Goal: Information Seeking & Learning: Understand process/instructions

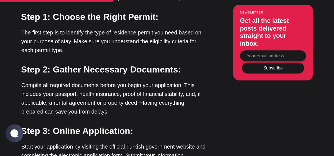
scroll to position [902, 0]
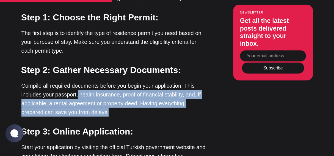
drag, startPoint x: 111, startPoint y: 68, endPoint x: 78, endPoint y: 50, distance: 37.9
click at [78, 81] on p "Compile all required documents before you begin your application. This includes…" at bounding box center [113, 98] width 184 height 35
click at [85, 81] on p "Compile all required documents before you begin your application. This includes…" at bounding box center [113, 98] width 184 height 35
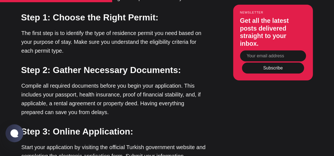
click at [85, 81] on p "Compile all required documents before you begin your application. This includes…" at bounding box center [113, 98] width 184 height 35
drag, startPoint x: 85, startPoint y: 49, endPoint x: 97, endPoint y: 51, distance: 11.7
click at [97, 81] on p "Compile all required documents before you begin your application. This includes…" at bounding box center [113, 98] width 184 height 35
click at [129, 81] on p "Compile all required documents before you begin your application. This includes…" at bounding box center [113, 98] width 184 height 35
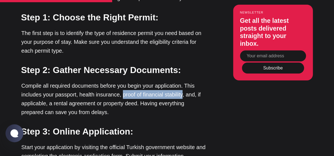
drag, startPoint x: 129, startPoint y: 48, endPoint x: 163, endPoint y: 52, distance: 34.9
click at [163, 81] on p "Compile all required documents before you begin your application. This includes…" at bounding box center [113, 98] width 184 height 35
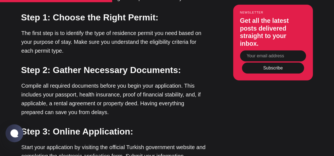
click at [116, 81] on p "Compile all required documents before you begin your application. This includes…" at bounding box center [113, 98] width 184 height 35
drag, startPoint x: 116, startPoint y: 59, endPoint x: 130, endPoint y: 61, distance: 15.0
click at [130, 81] on p "Compile all required documents before you begin your application. This includes…" at bounding box center [113, 98] width 184 height 35
click at [148, 125] on h3 "Step 3: Online Application:" at bounding box center [113, 131] width 184 height 12
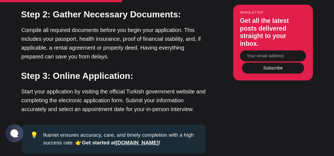
scroll to position [960, 0]
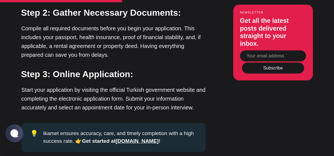
click at [148, 85] on p "Start your application by visiting the official Turkish government website and …" at bounding box center [113, 98] width 184 height 26
drag, startPoint x: 148, startPoint y: 65, endPoint x: 173, endPoint y: 66, distance: 24.5
click at [173, 85] on p "Start your application by visiting the official Turkish government website and …" at bounding box center [113, 98] width 184 height 26
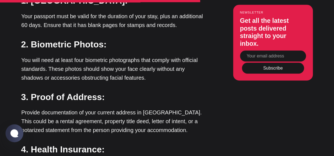
scroll to position [1416, 0]
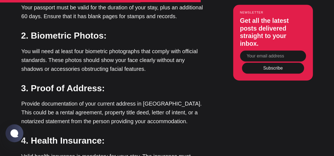
click at [43, 83] on strong "3. Proof of Address:" at bounding box center [63, 88] width 84 height 10
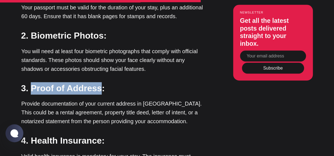
drag, startPoint x: 43, startPoint y: 44, endPoint x: 79, endPoint y: 43, distance: 35.5
click at [79, 83] on strong "3. Proof of Address:" at bounding box center [63, 88] width 84 height 10
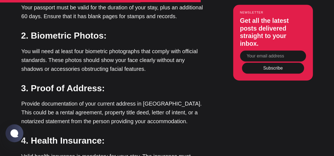
click at [70, 99] on p "Provide documentation of your current address in [GEOGRAPHIC_DATA]. This could …" at bounding box center [113, 112] width 184 height 26
drag, startPoint x: 70, startPoint y: 69, endPoint x: 105, endPoint y: 70, distance: 35.3
click at [105, 99] on p "Provide documentation of your current address in [GEOGRAPHIC_DATA]. This could …" at bounding box center [113, 112] width 184 height 26
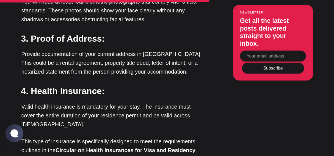
scroll to position [1466, 0]
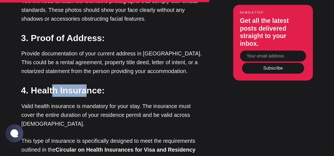
drag, startPoint x: 52, startPoint y: 46, endPoint x: 85, endPoint y: 47, distance: 32.2
click at [85, 85] on strong "4. Health Insurance:" at bounding box center [63, 90] width 84 height 10
click at [99, 102] on p "Valid health insurance is mandatory for your stay. The insurance must cover the…" at bounding box center [113, 115] width 184 height 26
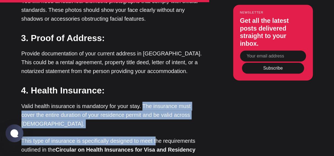
drag, startPoint x: 143, startPoint y: 62, endPoint x: 155, endPoint y: 78, distance: 19.7
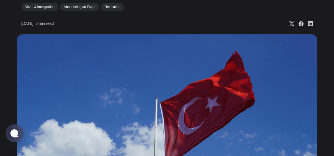
scroll to position [0, 0]
